Goal: Transaction & Acquisition: Purchase product/service

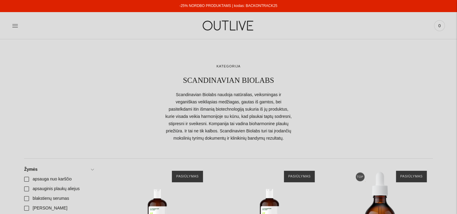
click at [252, 4] on link "-25% NORDBO PRODUKTAMS | kodas: BACKONTRACK25" at bounding box center [228, 6] width 98 height 4
drag, startPoint x: 278, startPoint y: 7, endPoint x: 246, endPoint y: 6, distance: 32.6
click at [246, 6] on div "-25% NORDBO PRODUKTAMS | kodas: BACKONTRACK25" at bounding box center [228, 6] width 457 height 12
copy link "BACKONTRACK25"
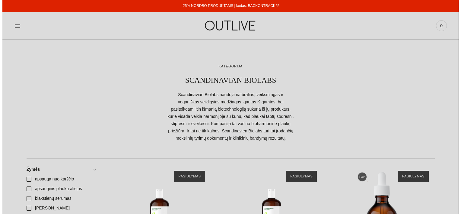
scroll to position [91, 0]
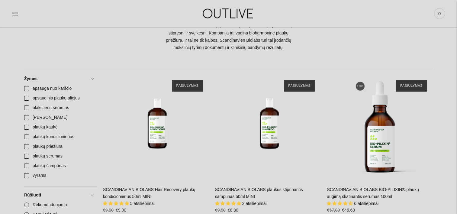
click at [12, 12] on icon at bounding box center [15, 14] width 6 height 6
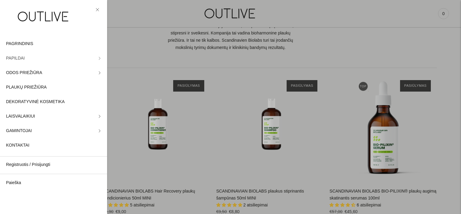
click at [94, 60] on link "PAPILDAI" at bounding box center [53, 58] width 107 height 14
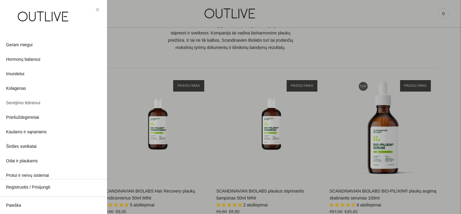
click at [37, 104] on span "Senėjimo lėtinimui" at bounding box center [23, 102] width 34 height 7
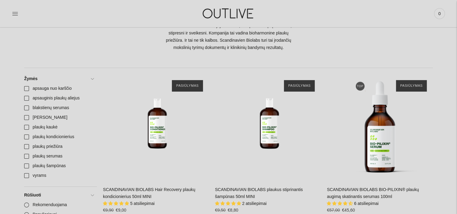
click at [10, 10] on div "PAGRINDINIS PAPILDAI Visi papildai Antioksidantai Dirbantiems ofise Ekologiška …" at bounding box center [228, 13] width 457 height 21
click at [19, 11] on div at bounding box center [84, 13] width 144 height 21
click at [14, 14] on icon at bounding box center [15, 14] width 6 height 6
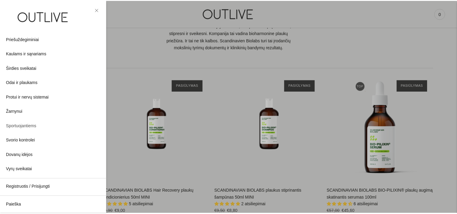
scroll to position [171, 0]
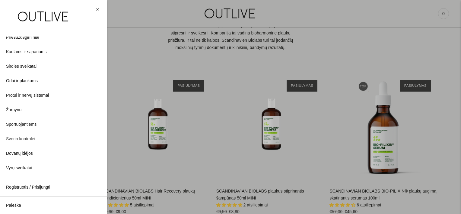
click at [30, 138] on span "Svorio kontrolei" at bounding box center [20, 138] width 29 height 7
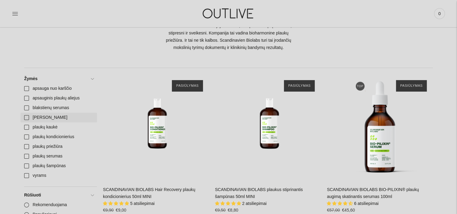
click at [25, 118] on link "dovanu idejos" at bounding box center [59, 118] width 76 height 10
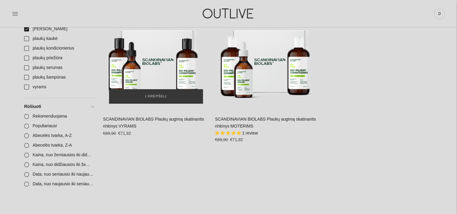
scroll to position [181, 0]
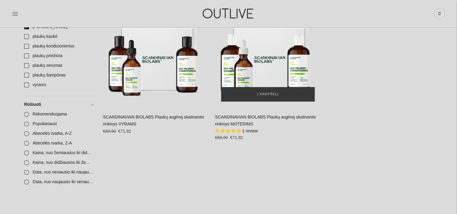
click at [237, 84] on img "SCANDINAVIAN BIOLABS Plaukų augimą skatinantis rinkinys MOTERIMS\a" at bounding box center [268, 55] width 106 height 106
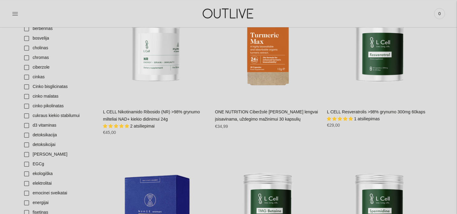
scroll to position [423, 0]
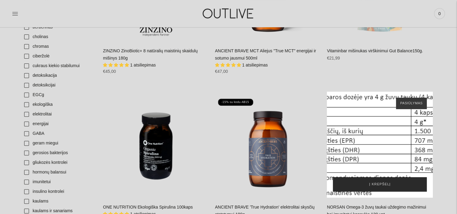
scroll to position [211, 0]
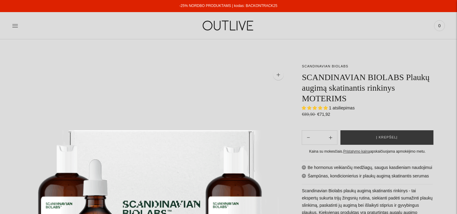
select select "**********"
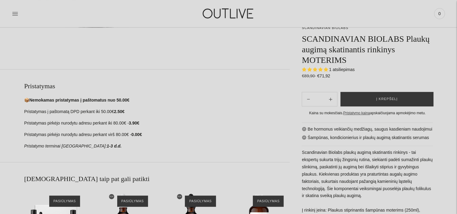
scroll to position [181, 0]
